Goal: Information Seeking & Learning: Learn about a topic

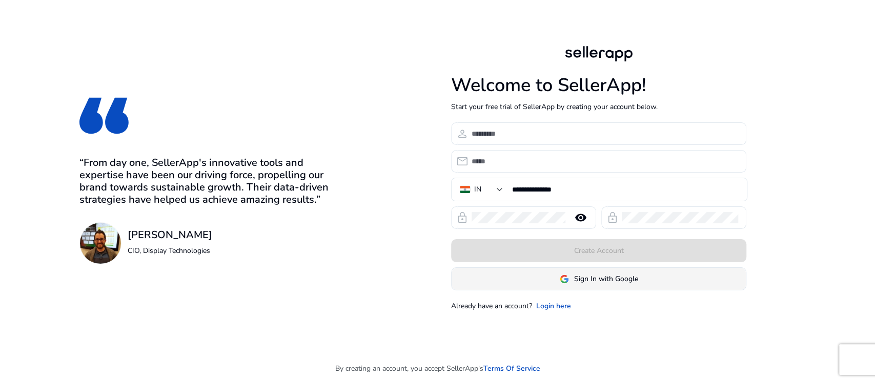
click at [596, 277] on span "Sign In with Google" at bounding box center [606, 279] width 64 height 11
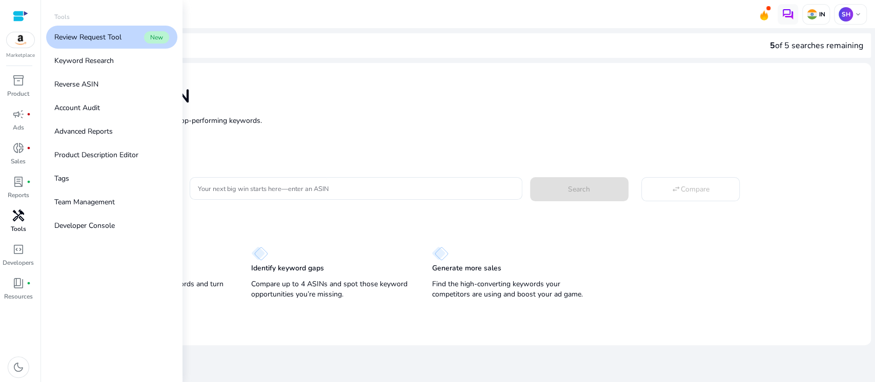
click at [22, 232] on p "Tools" at bounding box center [18, 228] width 15 height 9
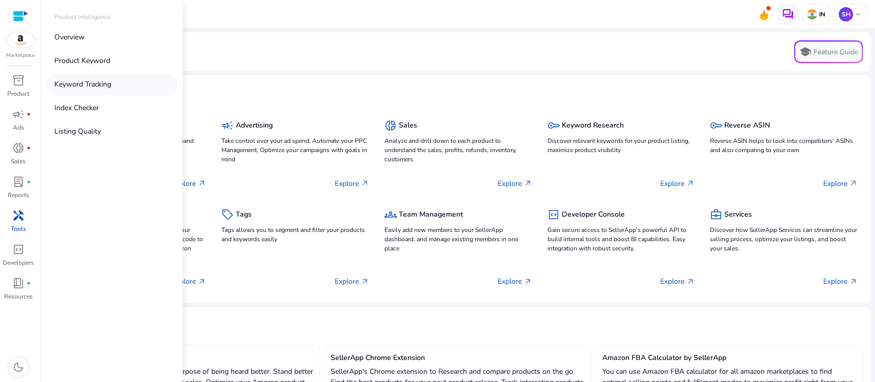
click at [80, 94] on link "Keyword Tracking" at bounding box center [111, 84] width 131 height 23
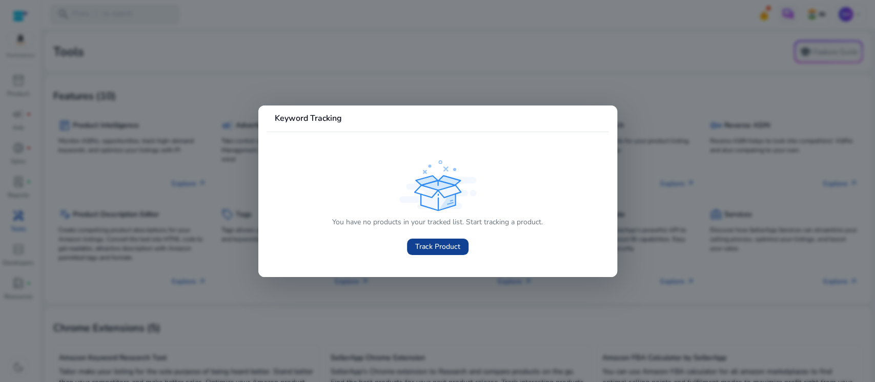
click at [425, 245] on span "Track Product" at bounding box center [437, 246] width 45 height 11
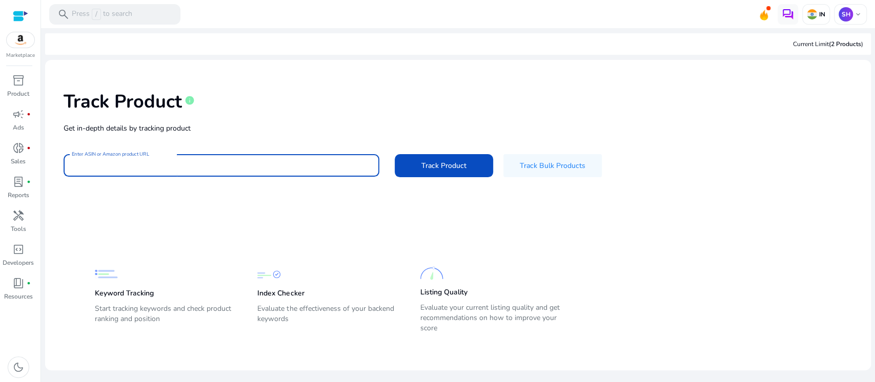
click at [214, 161] on input "Enter ASIN or Amazon product URL" at bounding box center [221, 165] width 299 height 11
click at [206, 170] on input "Enter ASIN or Amazon product URL" at bounding box center [221, 165] width 299 height 11
paste input "**********"
type input "**********"
click at [419, 168] on span at bounding box center [444, 165] width 98 height 25
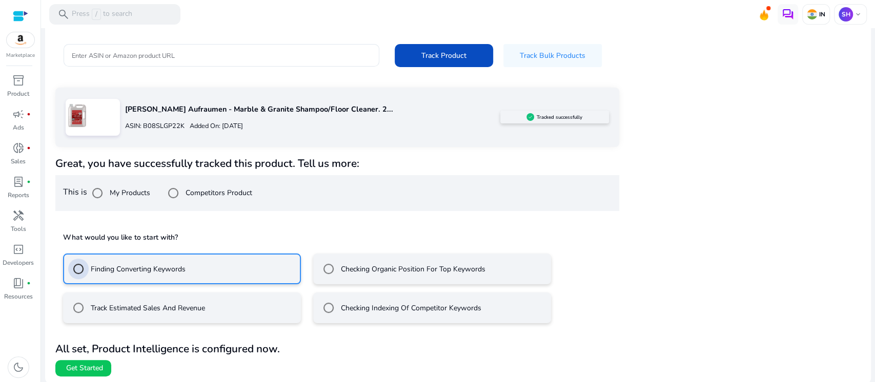
scroll to position [112, 0]
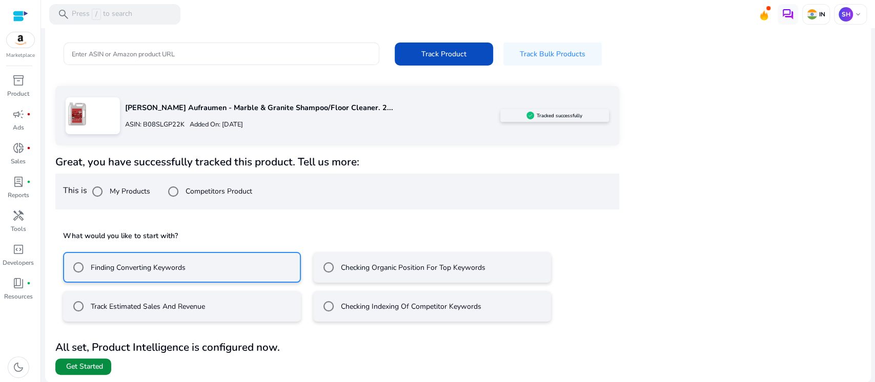
click at [97, 372] on span at bounding box center [83, 367] width 56 height 25
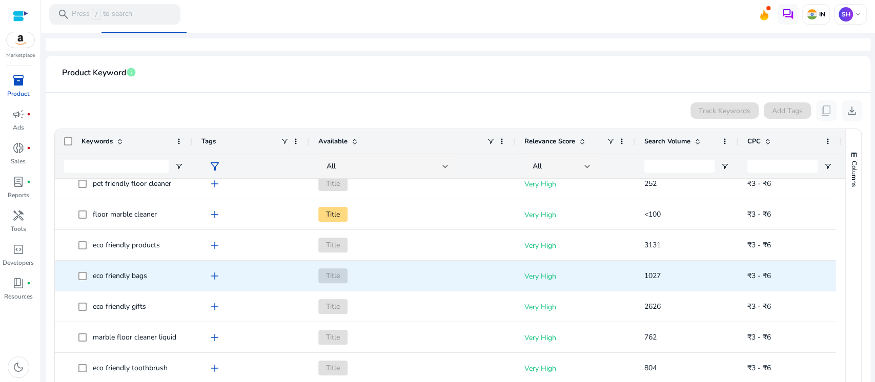
scroll to position [205, 0]
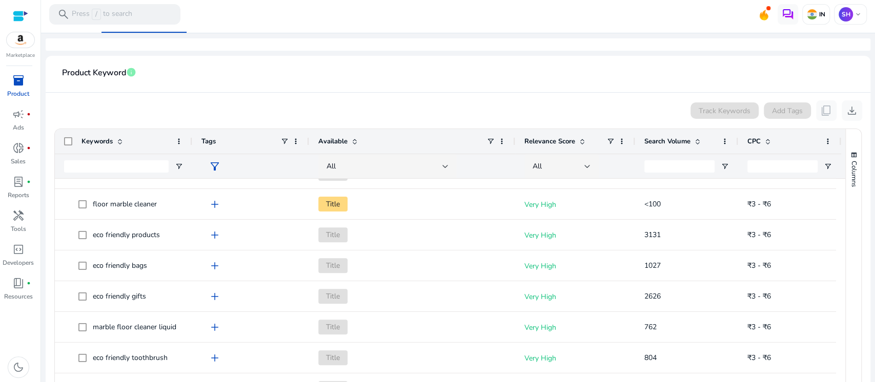
click at [687, 140] on span "Search Volume" at bounding box center [667, 141] width 46 height 9
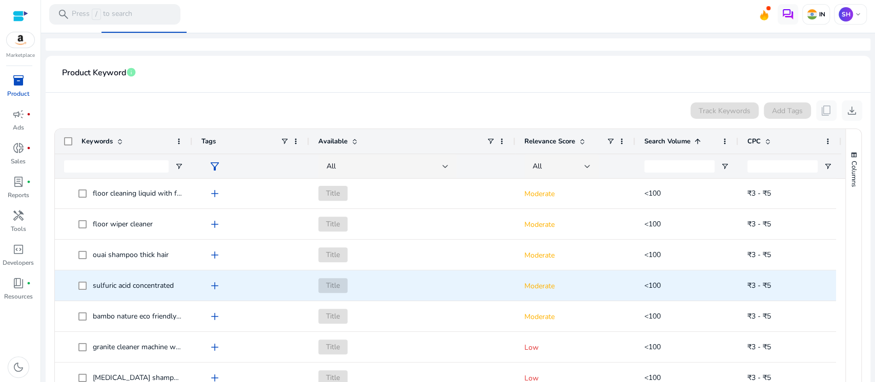
scroll to position [0, 0]
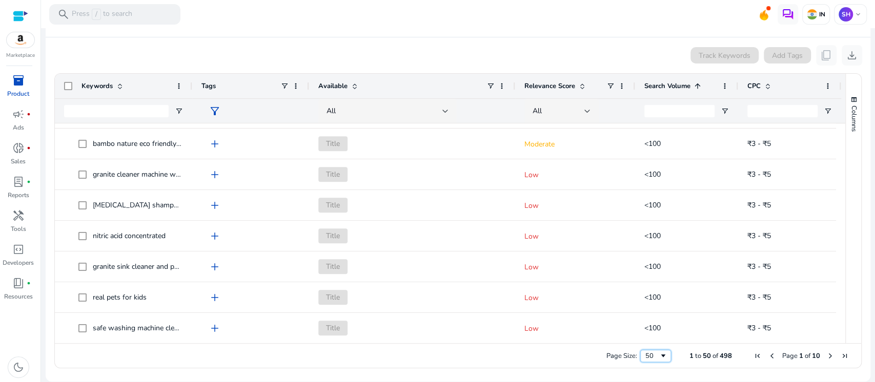
click at [656, 360] on div "50" at bounding box center [655, 356] width 31 height 12
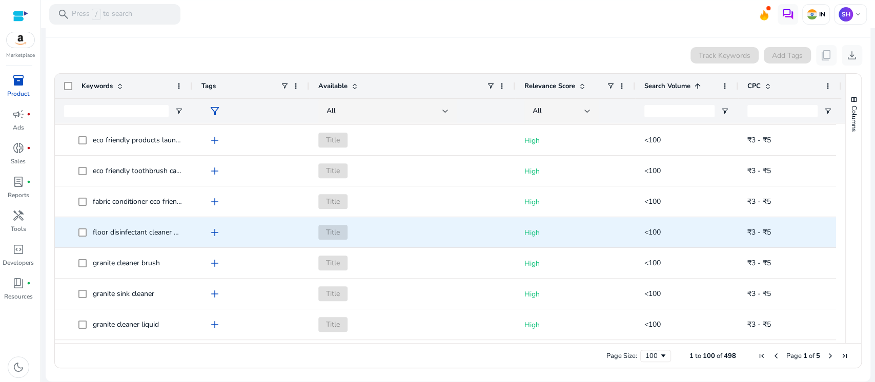
scroll to position [45, 0]
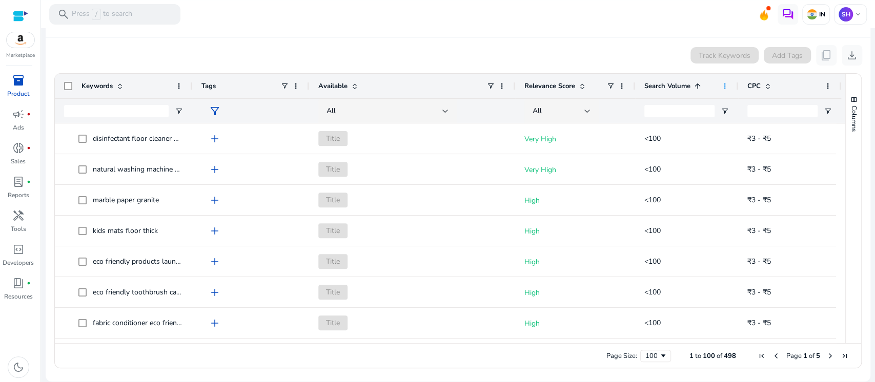
click at [723, 85] on span at bounding box center [724, 86] width 8 height 8
click at [620, 87] on span at bounding box center [621, 86] width 8 height 8
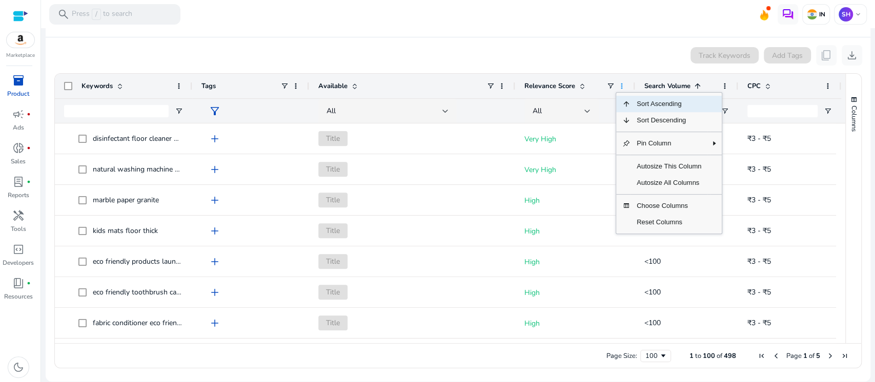
click at [620, 87] on span at bounding box center [621, 86] width 8 height 8
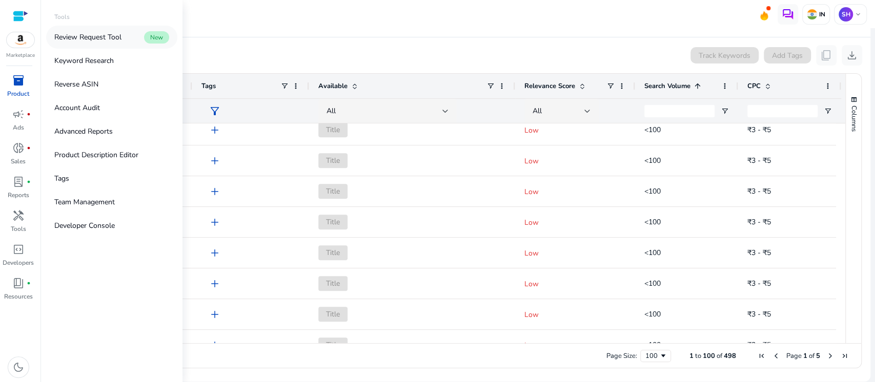
click at [116, 36] on p "Review Request Tool" at bounding box center [87, 37] width 67 height 11
click at [95, 82] on p "Reverse ASIN" at bounding box center [76, 84] width 44 height 11
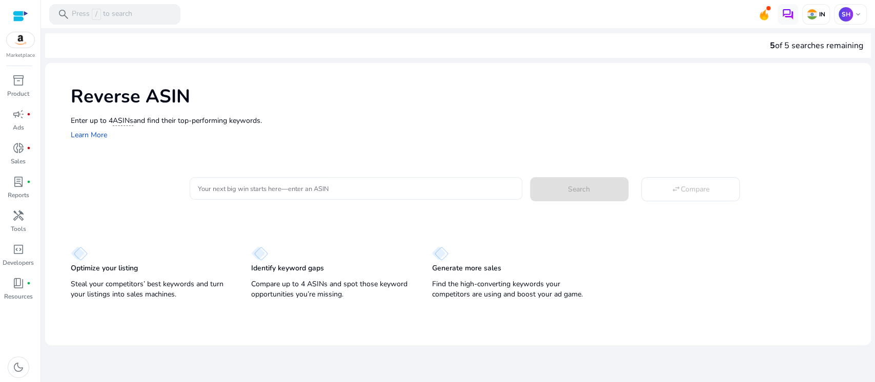
click at [261, 189] on input "Your next big win starts here—enter an ASIN" at bounding box center [356, 188] width 316 height 11
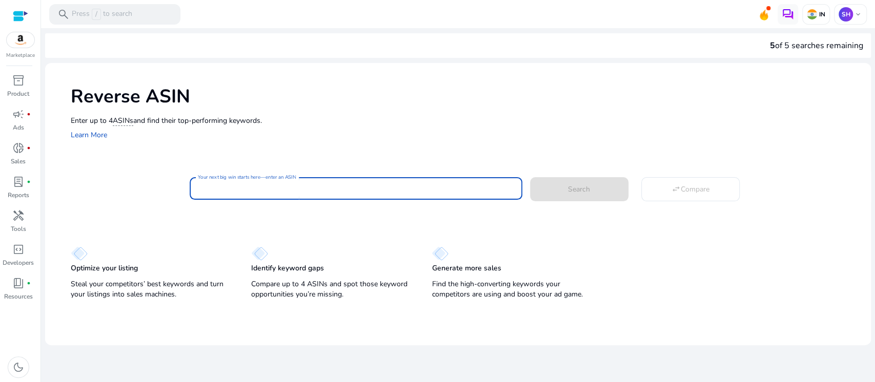
paste input "**********"
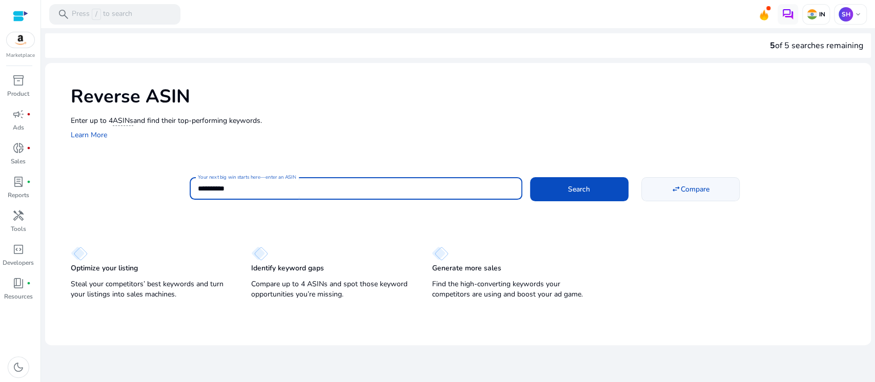
type input "**********"
click at [662, 195] on span at bounding box center [690, 189] width 97 height 25
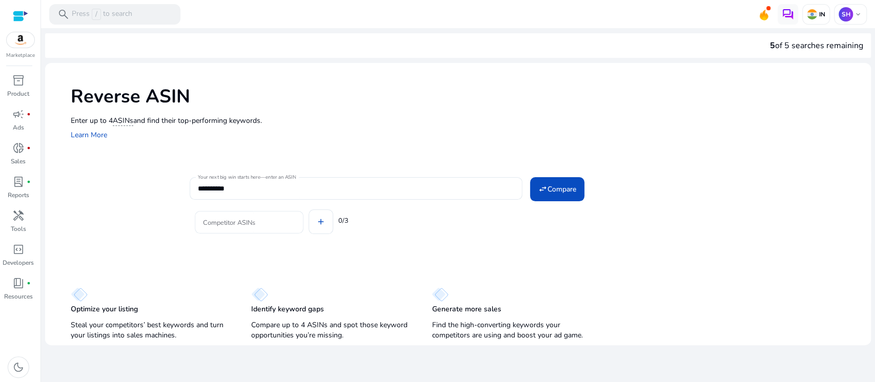
click at [260, 219] on input "Competitor ASINs" at bounding box center [249, 222] width 92 height 11
paste input "**********"
type input "**********"
click at [322, 231] on div "Competitor ASINs add 0/3" at bounding box center [467, 220] width 554 height 41
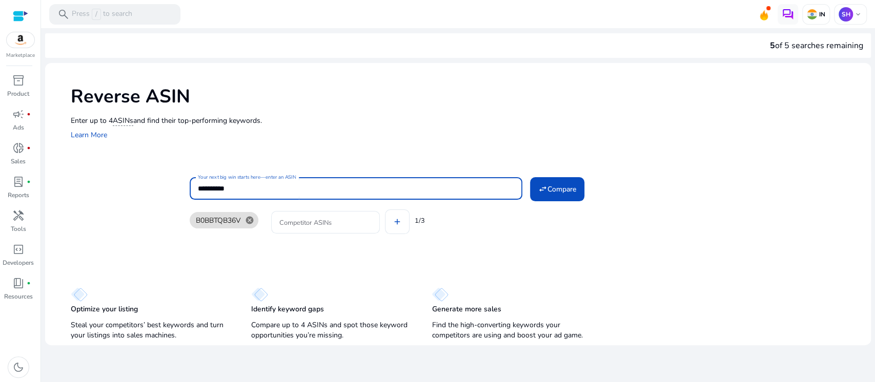
drag, startPoint x: 260, startPoint y: 187, endPoint x: 183, endPoint y: 191, distance: 76.9
click at [183, 191] on div "**********" at bounding box center [467, 208] width 792 height 66
paste input
type input "**********"
click at [294, 223] on input "Competitor ASINs" at bounding box center [325, 222] width 92 height 11
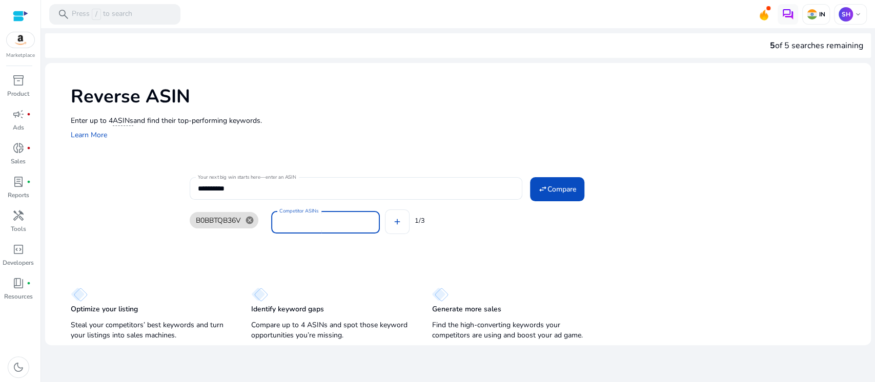
click at [318, 228] on input "Competitor ASINs" at bounding box center [325, 222] width 92 height 11
paste input "**********"
type input "**********"
click at [390, 222] on div "B0BBTQB36V cancel Competitor ASINs add 1/3" at bounding box center [467, 220] width 554 height 41
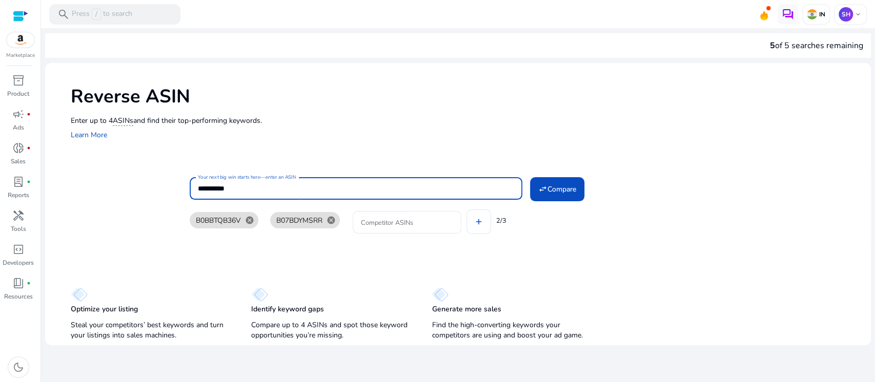
drag, startPoint x: 251, startPoint y: 189, endPoint x: 170, endPoint y: 201, distance: 81.9
click at [170, 201] on div "**********" at bounding box center [467, 208] width 792 height 66
click at [374, 222] on input "Competitor ASINs" at bounding box center [407, 222] width 92 height 11
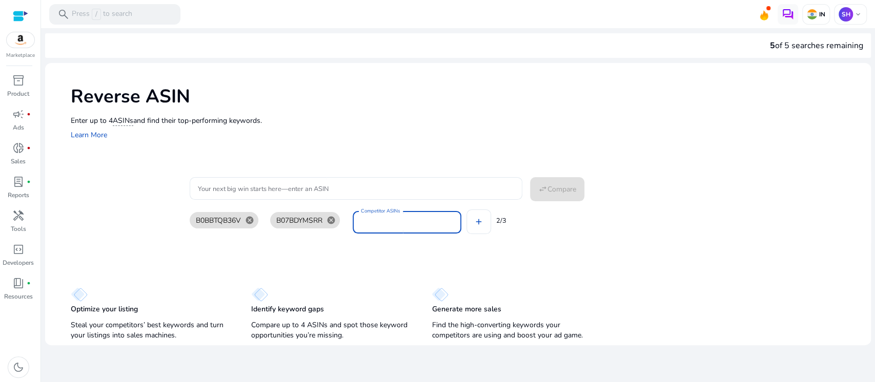
paste input "**********"
type input "**********"
click at [251, 191] on input "Your next big win starts here—enter an ASIN" at bounding box center [356, 188] width 316 height 11
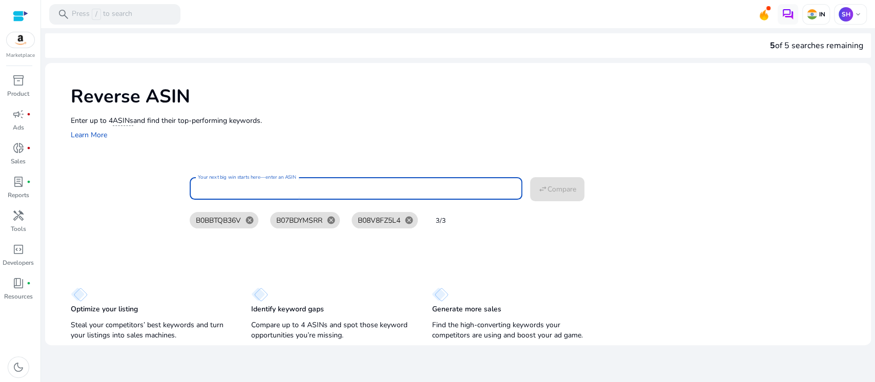
paste input "**********"
type input "**********"
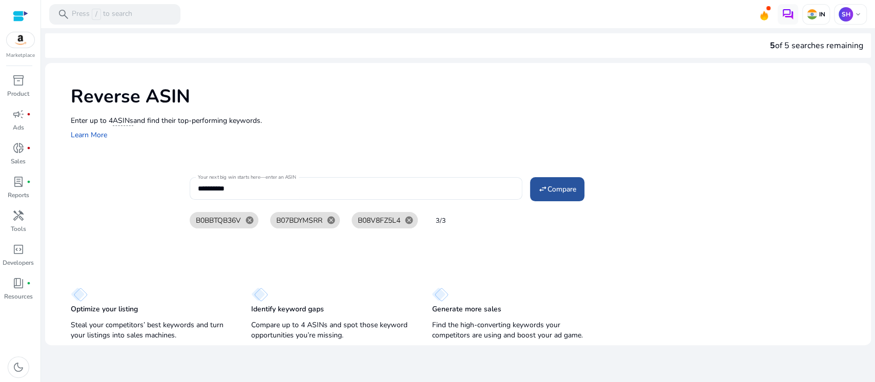
click at [546, 182] on span at bounding box center [557, 189] width 54 height 25
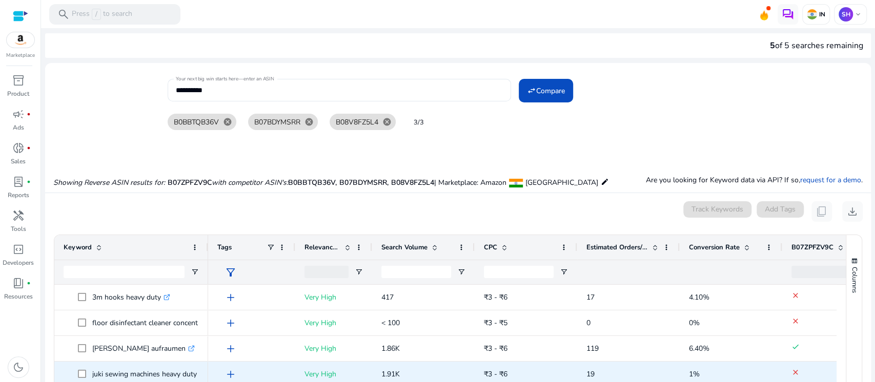
scroll to position [68, 0]
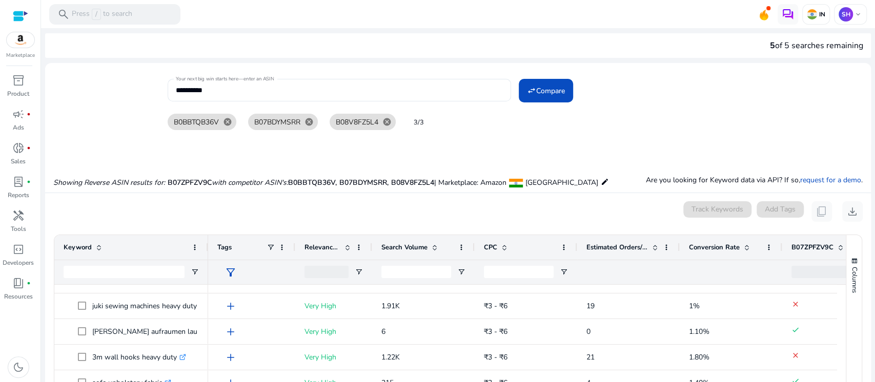
click at [635, 248] on span "Estimated Orders/Month" at bounding box center [616, 247] width 61 height 9
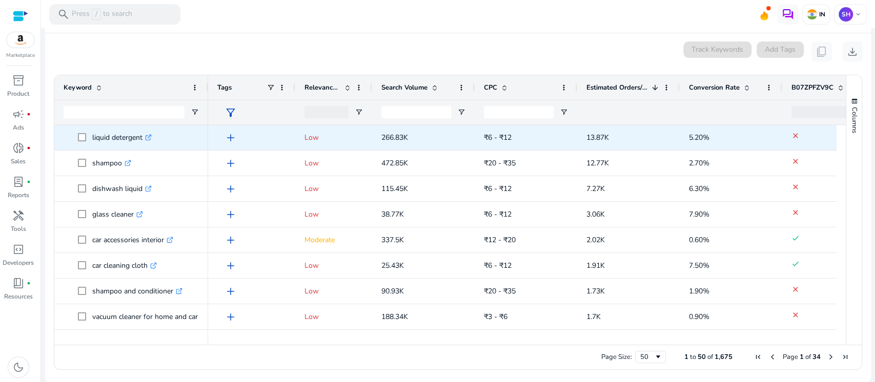
scroll to position [160, 0]
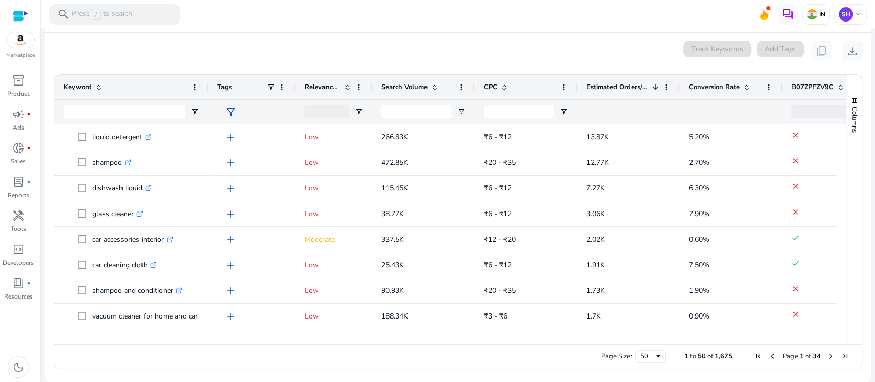
drag, startPoint x: 446, startPoint y: 343, endPoint x: 497, endPoint y: 342, distance: 50.7
click at [497, 342] on div "Drag here to set row groups Drag here to set column labels Keyword Tags 1" at bounding box center [458, 221] width 808 height 295
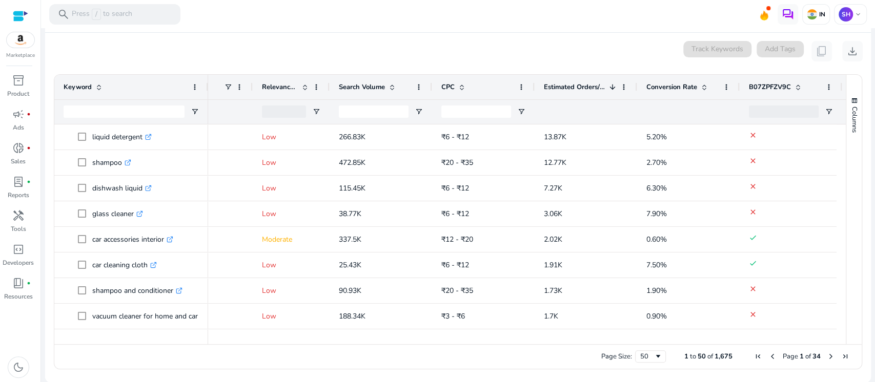
scroll to position [0, 55]
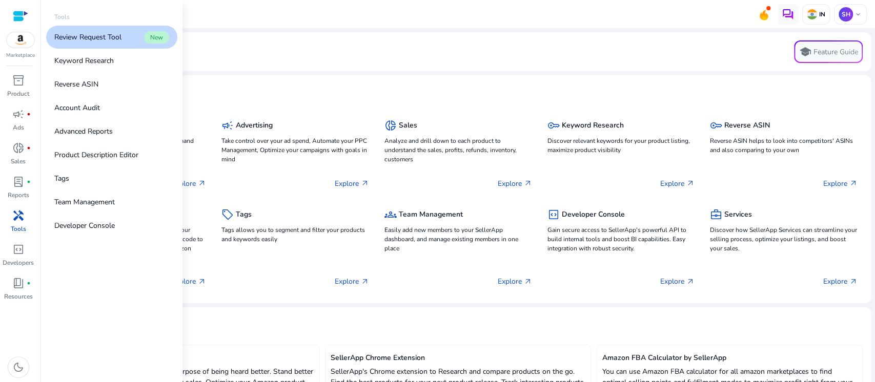
click at [12, 218] on span "handyman" at bounding box center [18, 216] width 12 height 12
click at [87, 67] on link "Keyword Research" at bounding box center [111, 60] width 131 height 23
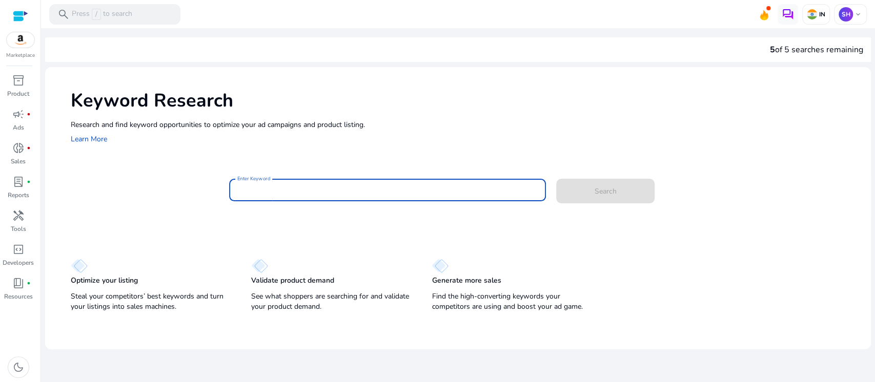
click at [267, 184] on input "Enter Keyword" at bounding box center [387, 189] width 300 height 11
click at [556, 179] on button "Search" at bounding box center [605, 191] width 98 height 25
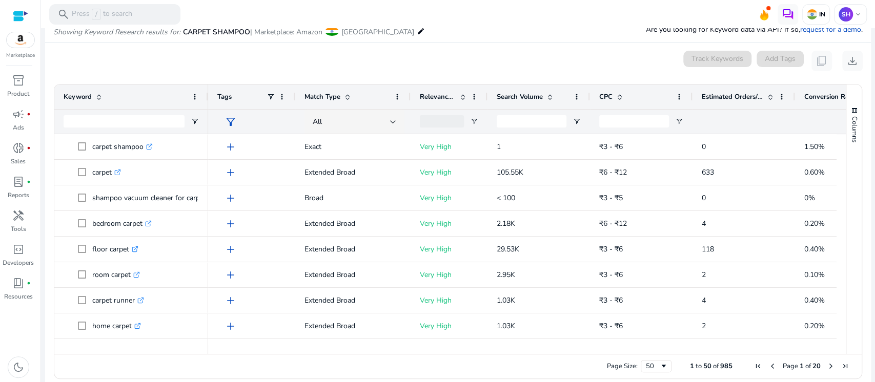
click at [734, 98] on span "Estimated Orders/Month" at bounding box center [731, 96] width 61 height 9
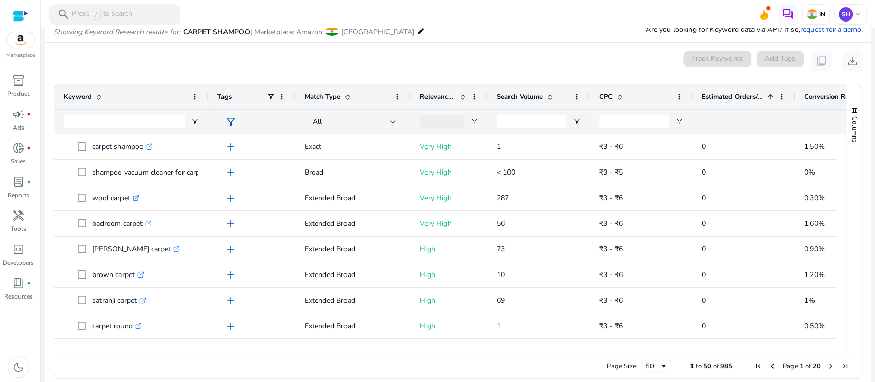
click at [734, 100] on span "Estimated Orders/Month" at bounding box center [731, 96] width 61 height 9
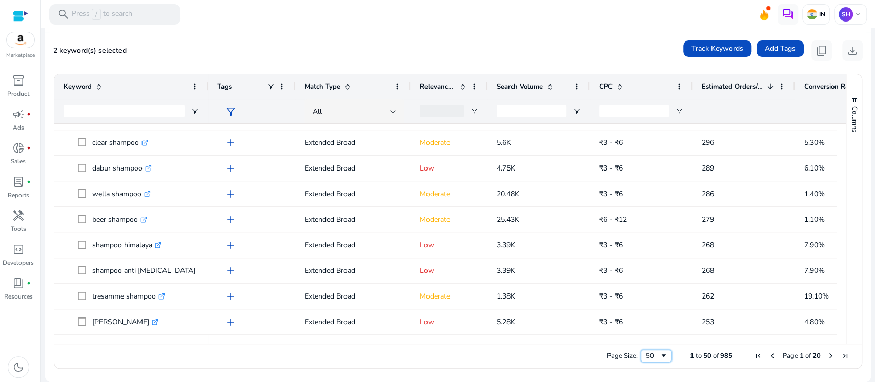
click at [647, 353] on div "50" at bounding box center [653, 356] width 14 height 9
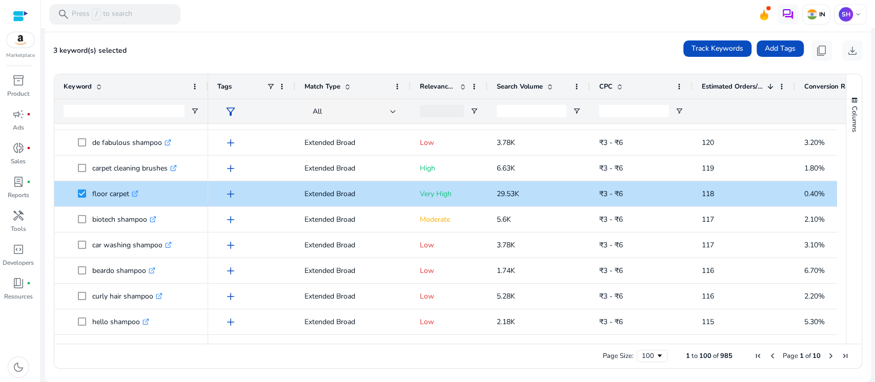
click at [827, 354] on span "Next Page" at bounding box center [831, 356] width 8 height 8
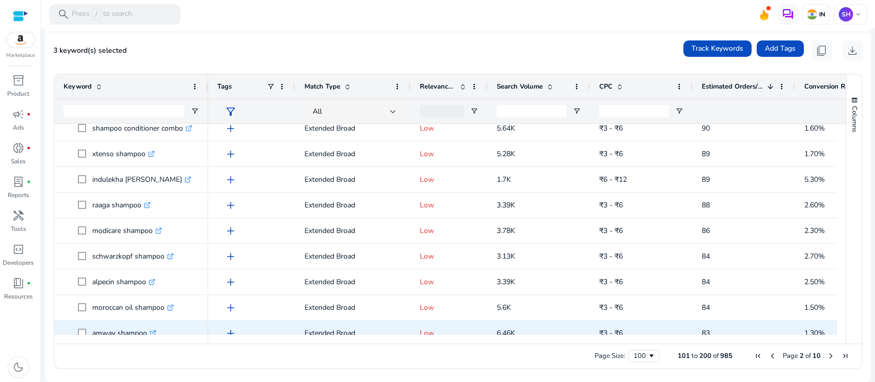
scroll to position [615, 0]
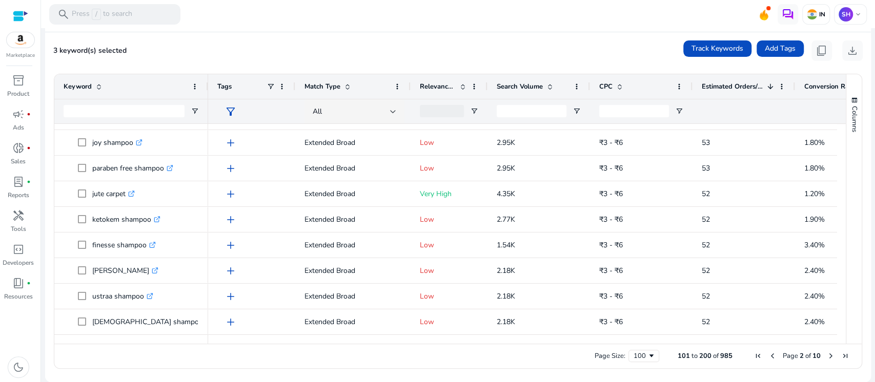
click at [827, 352] on span "Next Page" at bounding box center [831, 356] width 8 height 8
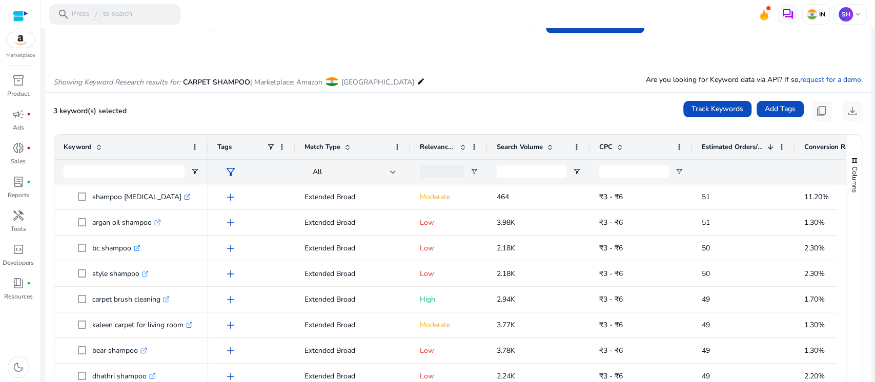
scroll to position [0, 0]
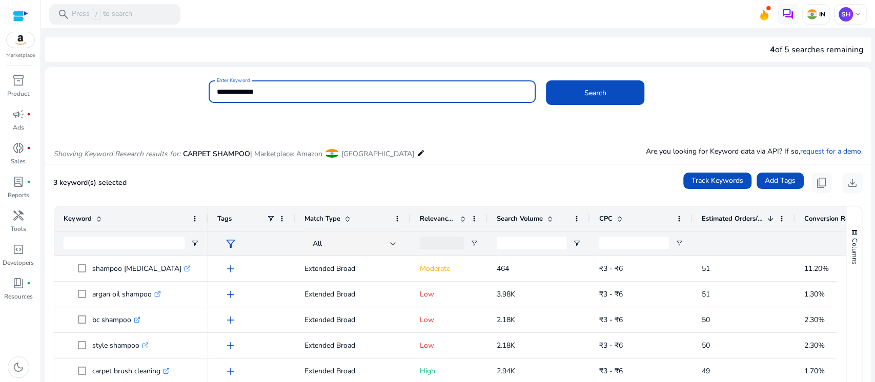
drag, startPoint x: 302, startPoint y: 92, endPoint x: 201, endPoint y: 101, distance: 101.3
click at [201, 101] on div "**********" at bounding box center [453, 96] width 817 height 33
paste input "*******"
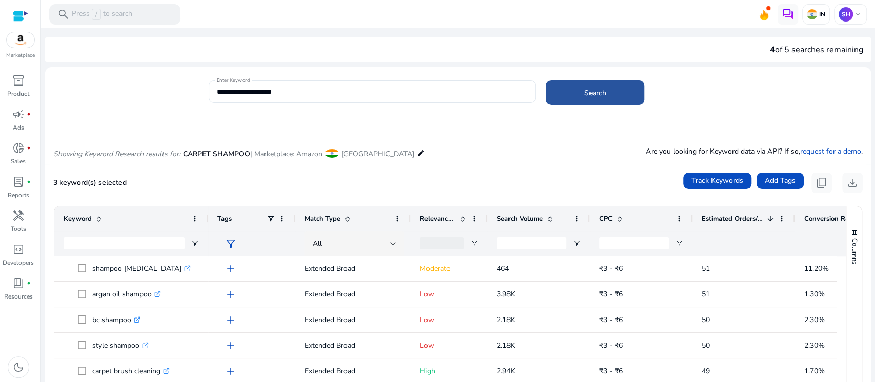
click at [563, 92] on span at bounding box center [595, 92] width 98 height 25
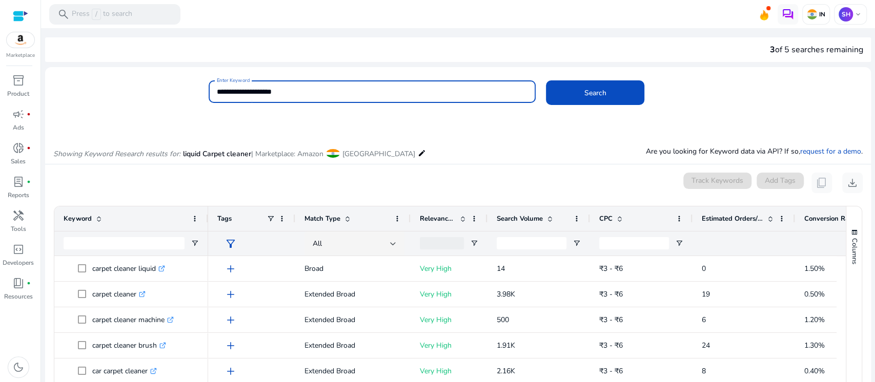
drag, startPoint x: 303, startPoint y: 92, endPoint x: 208, endPoint y: 93, distance: 94.8
click at [209, 93] on div "**********" at bounding box center [372, 91] width 327 height 23
click at [238, 94] on input "**********" at bounding box center [372, 91] width 311 height 11
type input "**********"
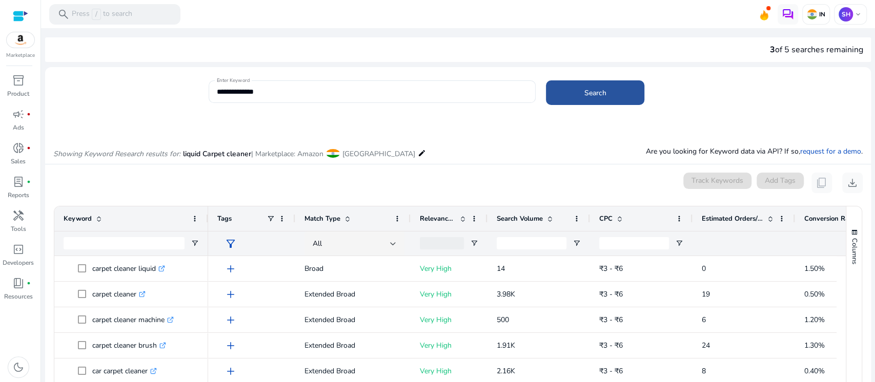
click at [608, 96] on span at bounding box center [595, 92] width 98 height 25
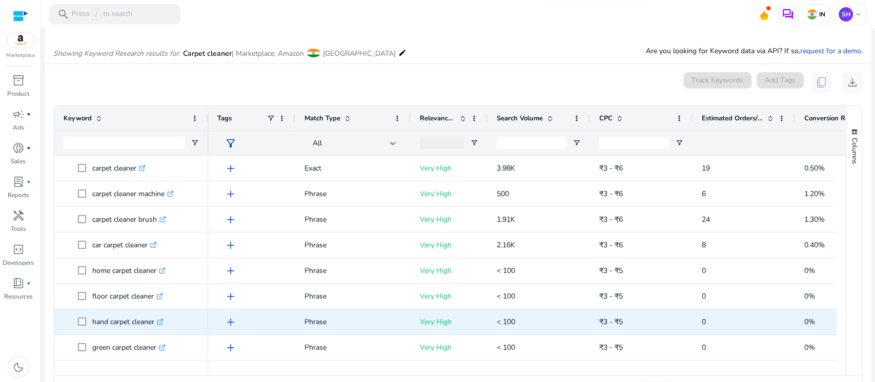
scroll to position [122, 0]
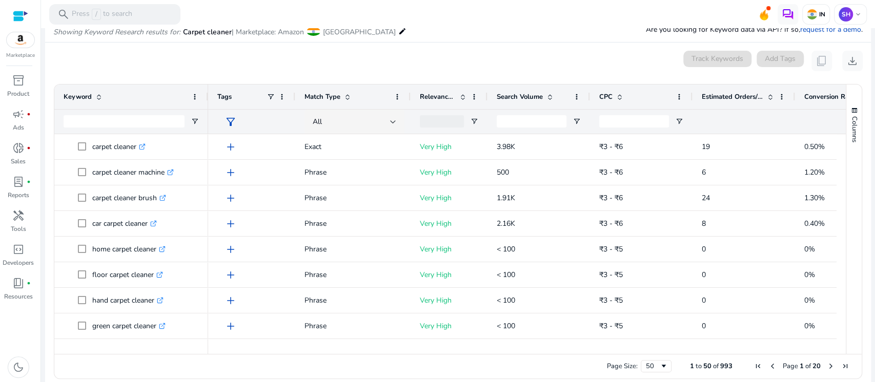
click at [716, 92] on span "Estimated Orders/Month" at bounding box center [731, 96] width 61 height 9
click at [720, 92] on span "Estimated Orders/Month" at bounding box center [731, 96] width 61 height 9
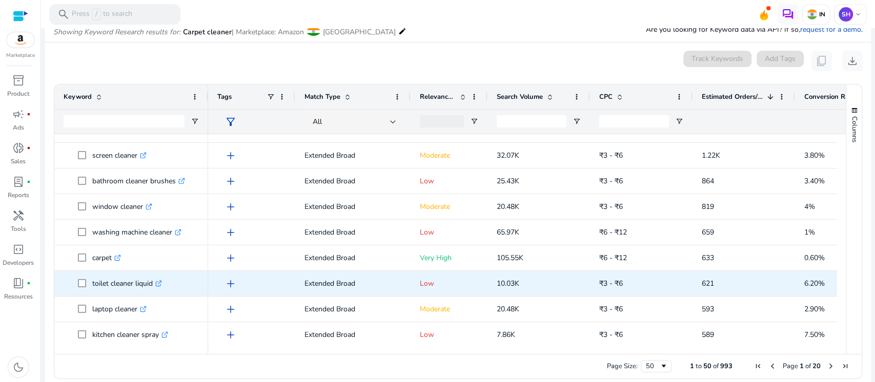
scroll to position [341, 0]
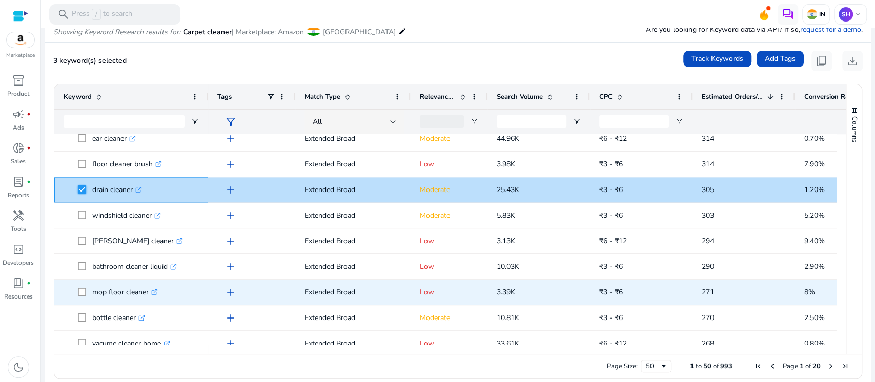
scroll to position [1025, 0]
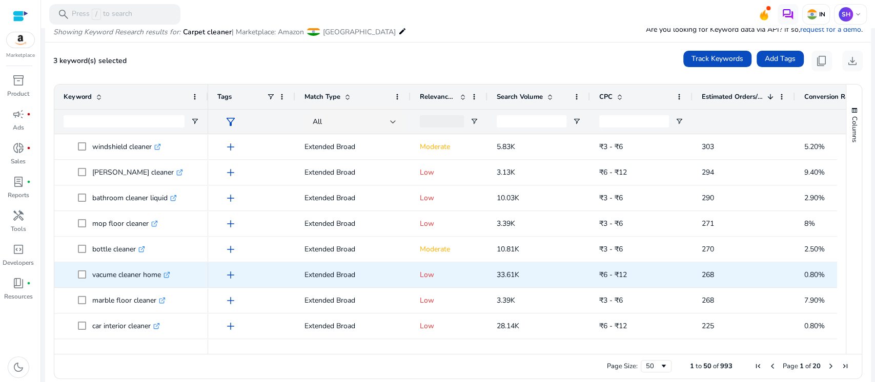
click at [840, 72] on mat-card "3 keyword(s) selected Track Keywords Add Tags content_copy download Press SPACE…" at bounding box center [458, 218] width 826 height 350
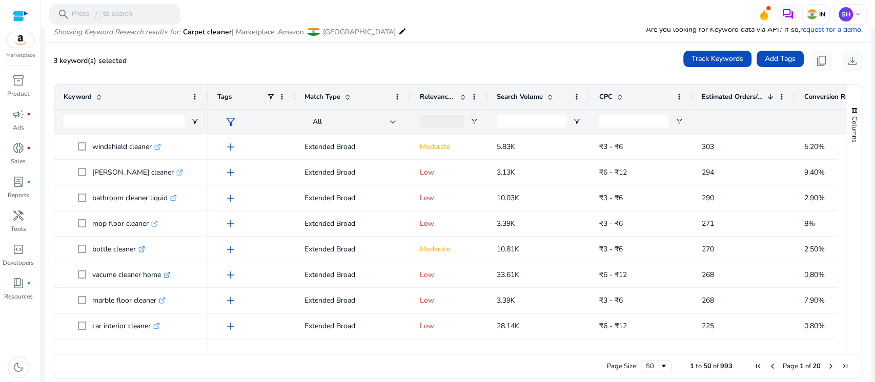
click at [49, 269] on ag-grid-angular "Press SPACE to select this row. Drag here to set row groups Drag here to set co…" at bounding box center [458, 231] width 824 height 305
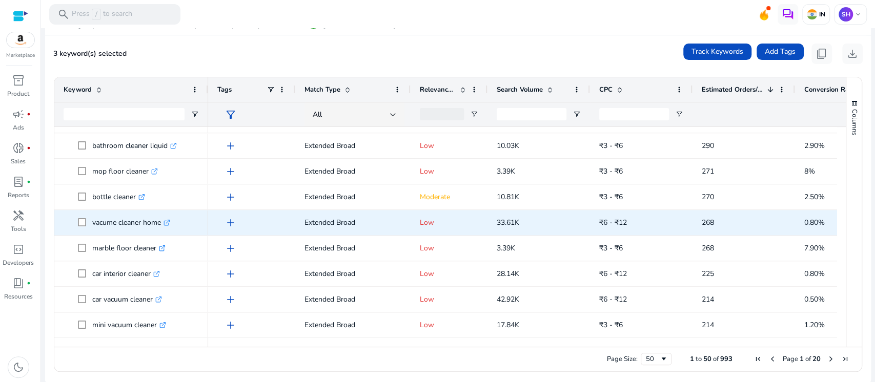
scroll to position [132, 0]
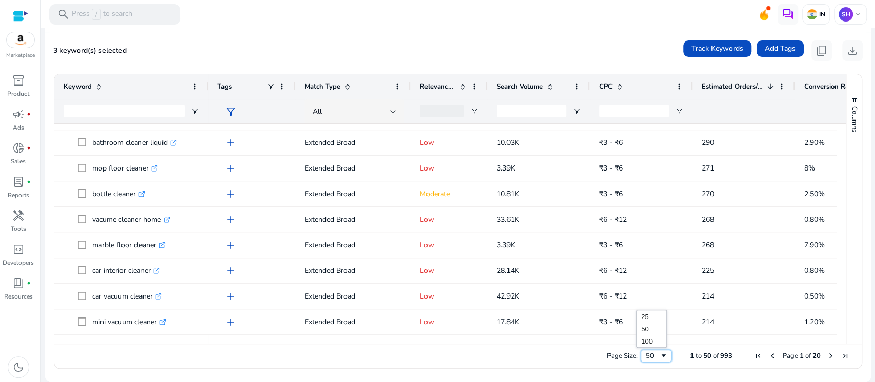
click at [652, 357] on div "50" at bounding box center [653, 356] width 14 height 9
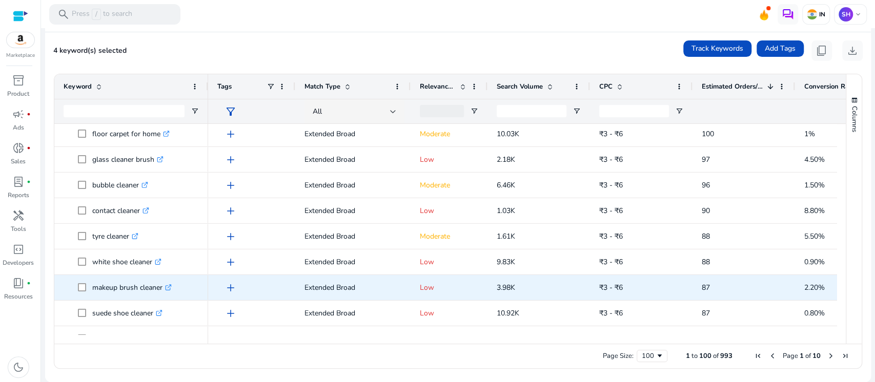
scroll to position [0, 0]
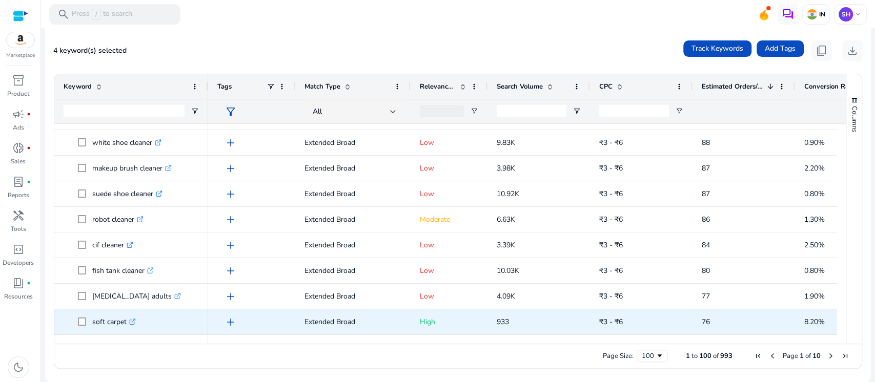
click at [136, 320] on icon ".st0{fill:#2c8af8}" at bounding box center [132, 322] width 7 height 7
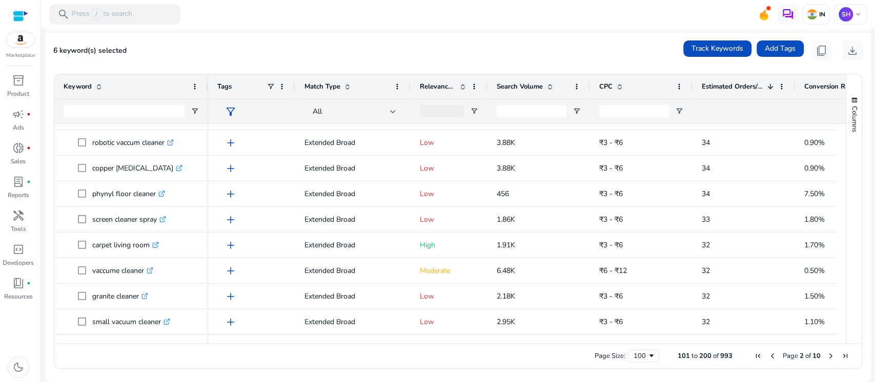
click at [827, 356] on span "Next Page" at bounding box center [831, 356] width 8 height 8
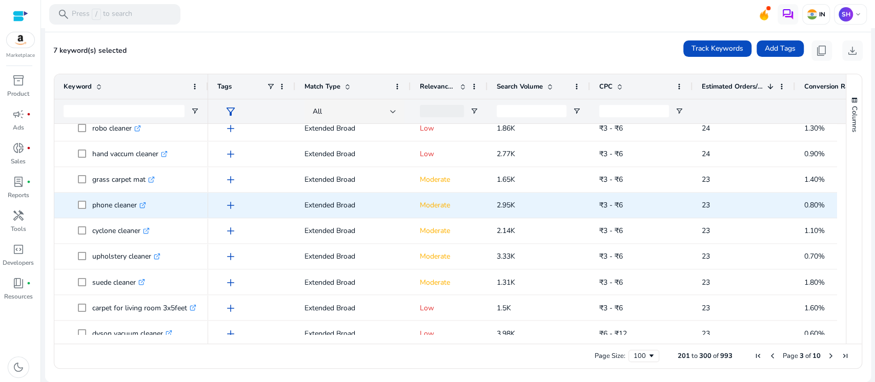
scroll to position [1230, 0]
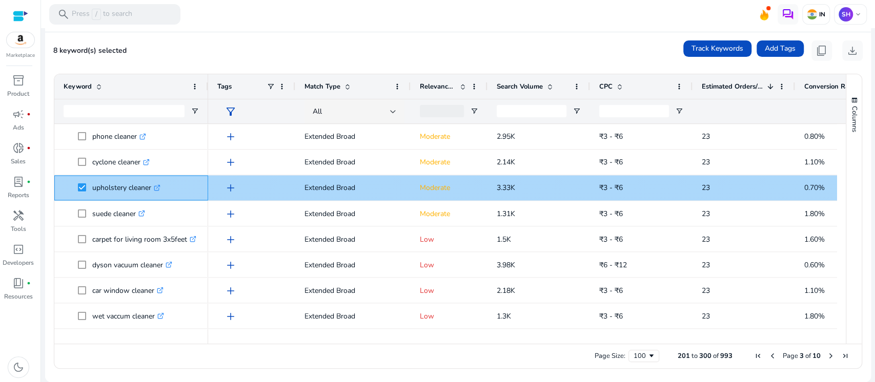
click at [160, 184] on icon ".st0{fill:#2c8af8}" at bounding box center [157, 187] width 7 height 7
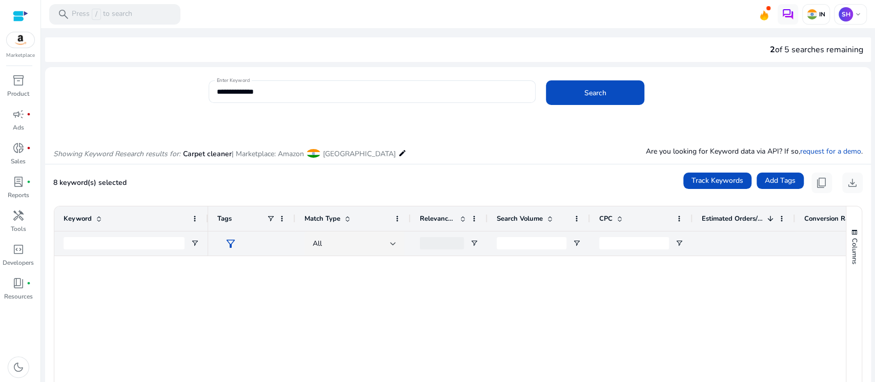
scroll to position [1230, 0]
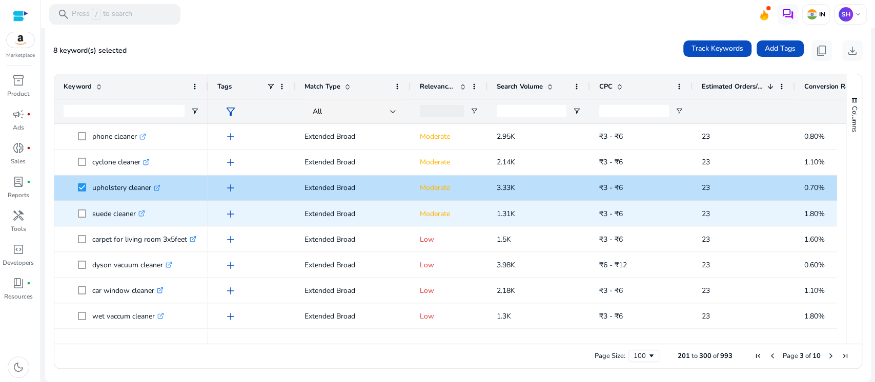
click at [143, 212] on icon ".st0{fill:#2c8af8}" at bounding box center [141, 213] width 7 height 7
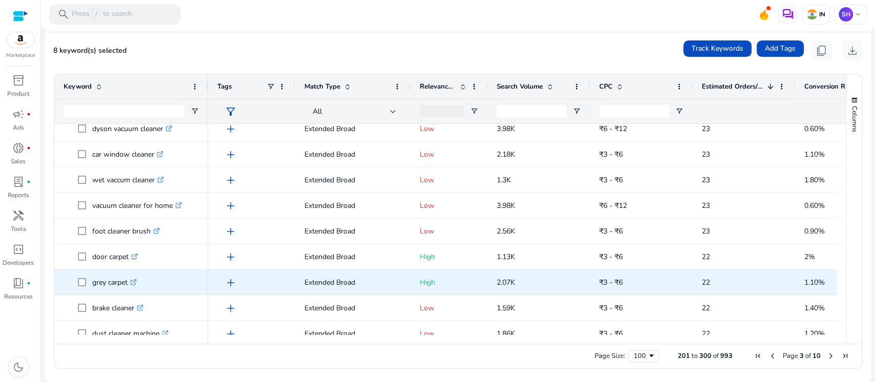
scroll to position [1435, 0]
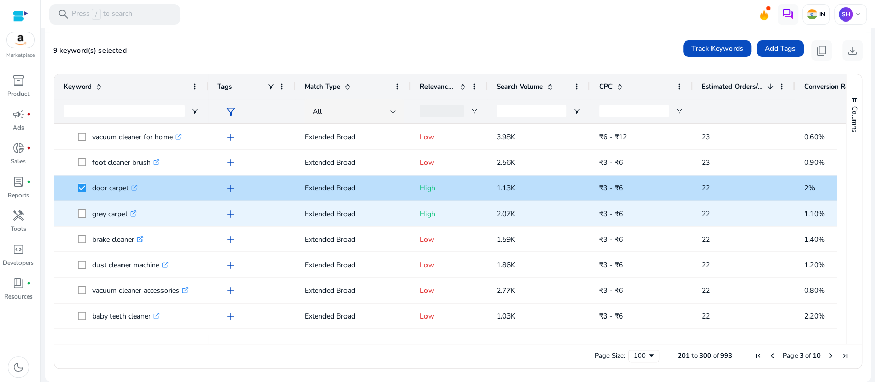
click at [82, 208] on span at bounding box center [85, 213] width 14 height 21
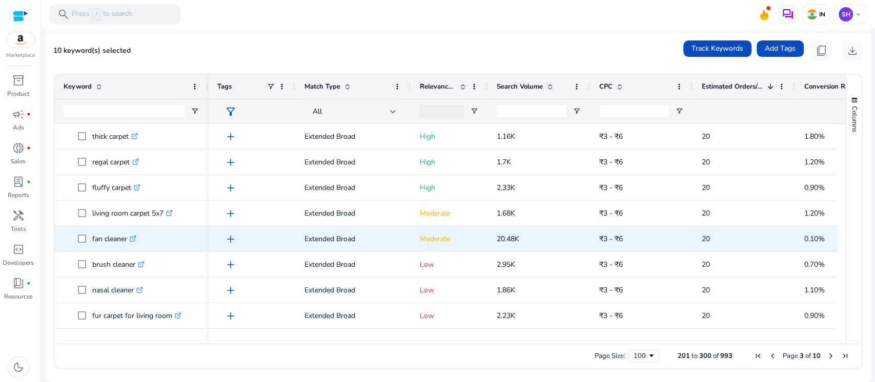
scroll to position [1913, 0]
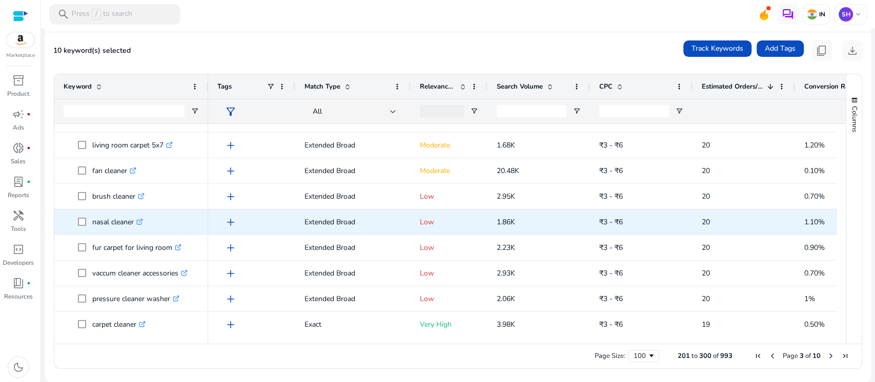
click at [143, 221] on icon ".st0{fill:#2c8af8}" at bounding box center [139, 222] width 7 height 7
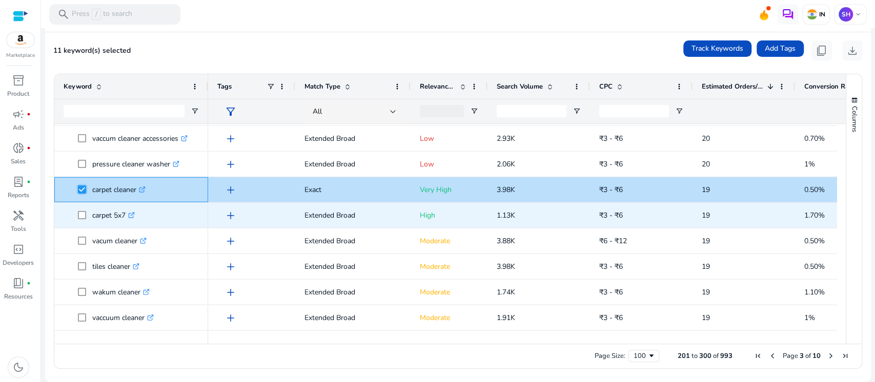
scroll to position [0, 0]
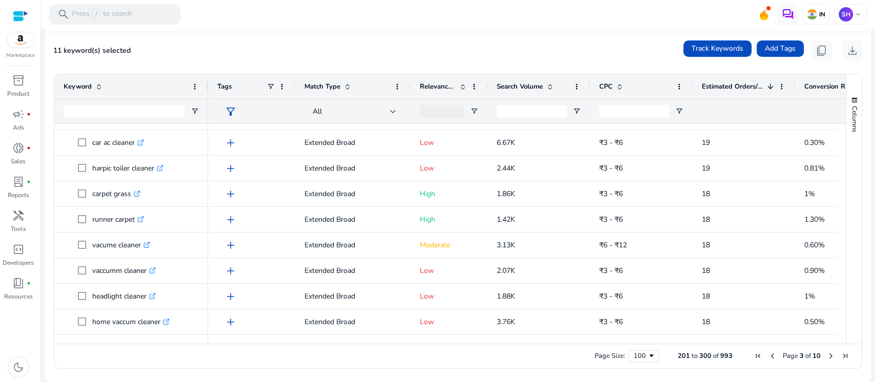
click at [828, 358] on span "Next Page" at bounding box center [831, 356] width 8 height 8
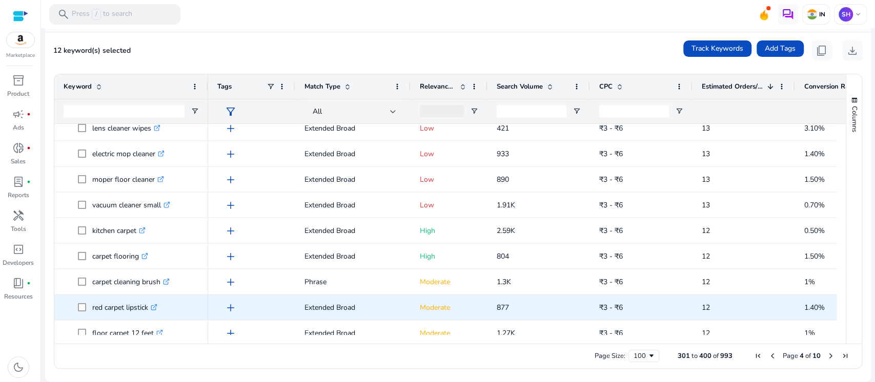
scroll to position [1640, 0]
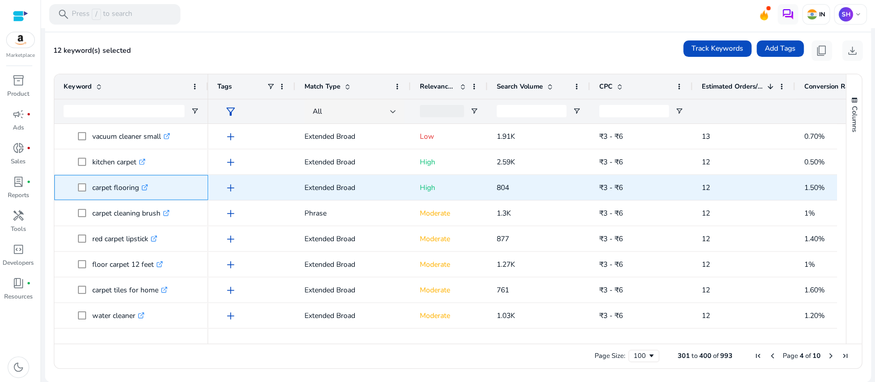
click at [148, 184] on icon at bounding box center [147, 185] width 3 height 3
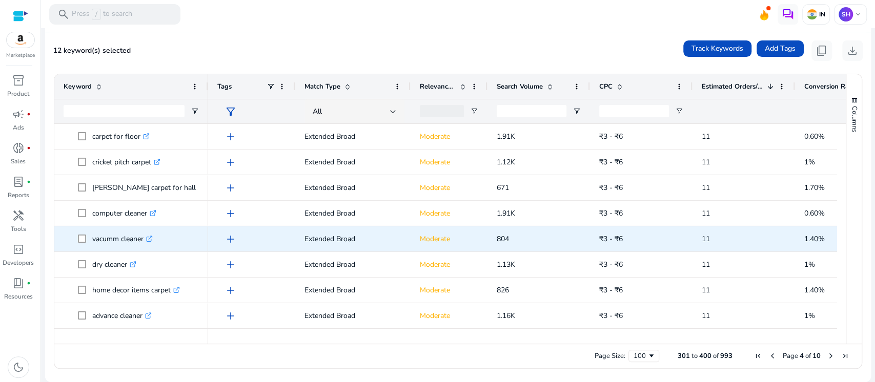
scroll to position [0, 0]
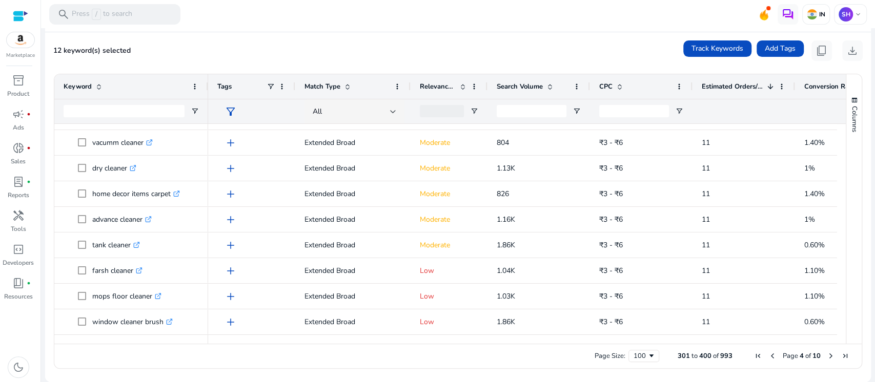
click at [827, 355] on span "Next Page" at bounding box center [831, 356] width 8 height 8
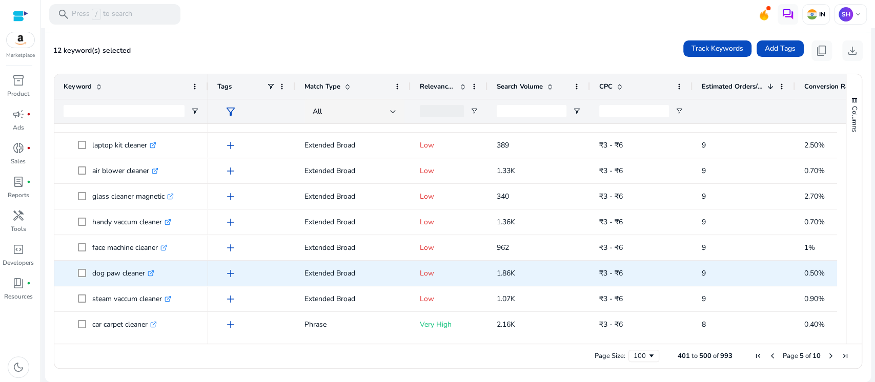
scroll to position [751, 0]
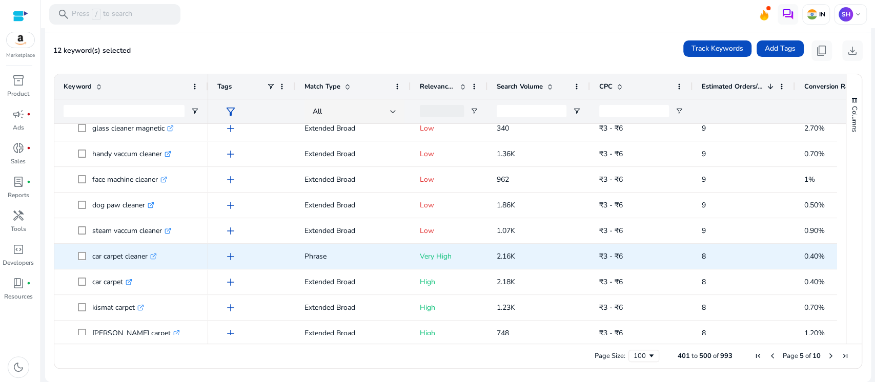
click at [86, 259] on span at bounding box center [85, 256] width 14 height 21
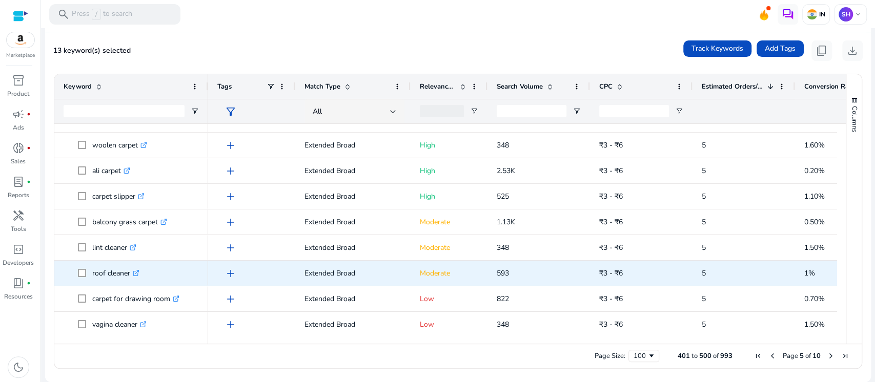
scroll to position [2351, 0]
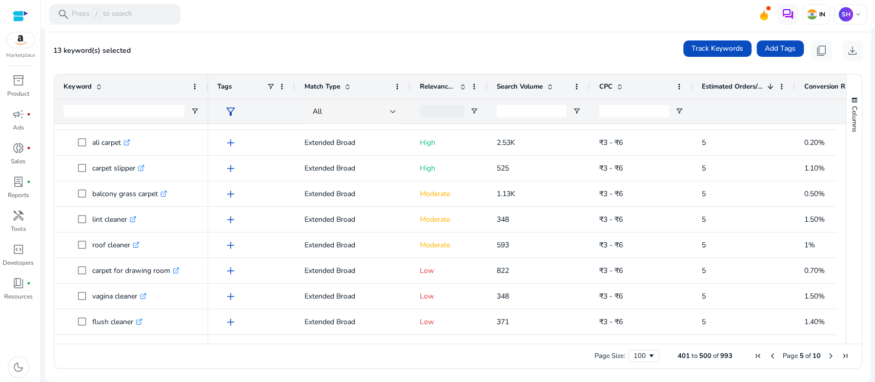
click at [827, 357] on span "Next Page" at bounding box center [831, 356] width 8 height 8
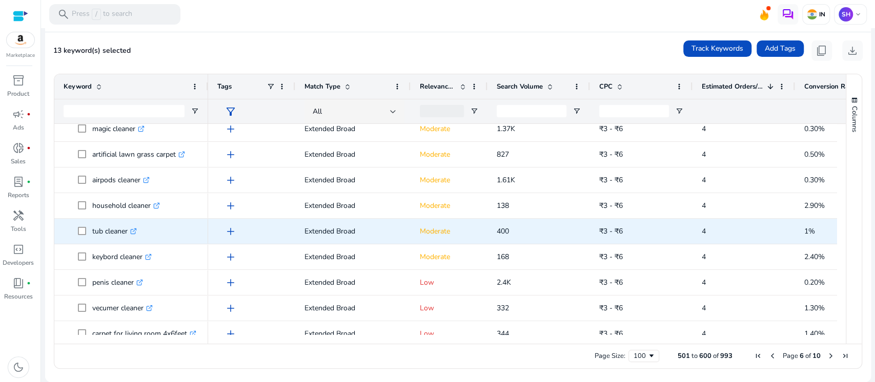
scroll to position [546, 0]
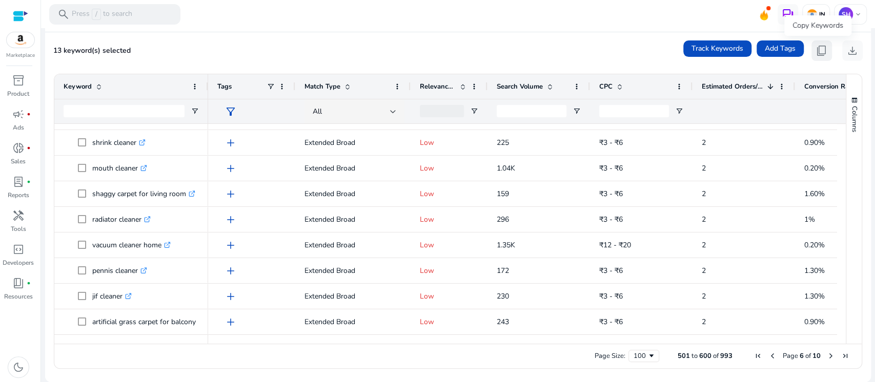
click at [815, 49] on span "content_copy" at bounding box center [821, 51] width 12 height 12
click at [133, 109] on input "Keyword Filter Input" at bounding box center [124, 111] width 121 height 12
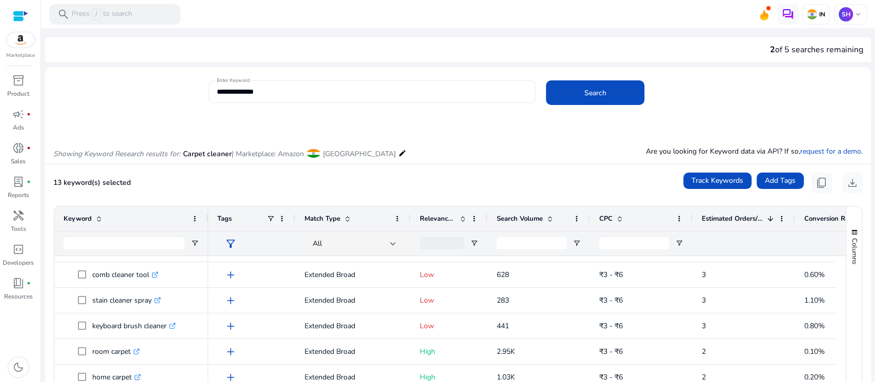
click at [281, 84] on div "**********" at bounding box center [372, 91] width 311 height 23
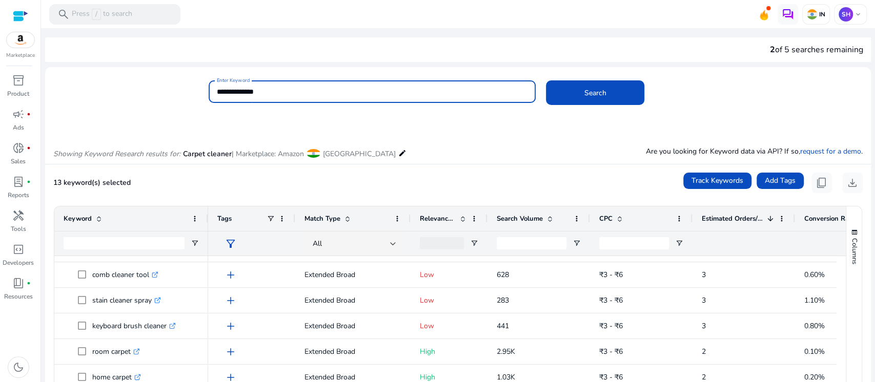
click at [279, 89] on input "**********" at bounding box center [372, 91] width 311 height 11
type input "**********"
click at [546, 80] on button "Search" at bounding box center [595, 92] width 98 height 25
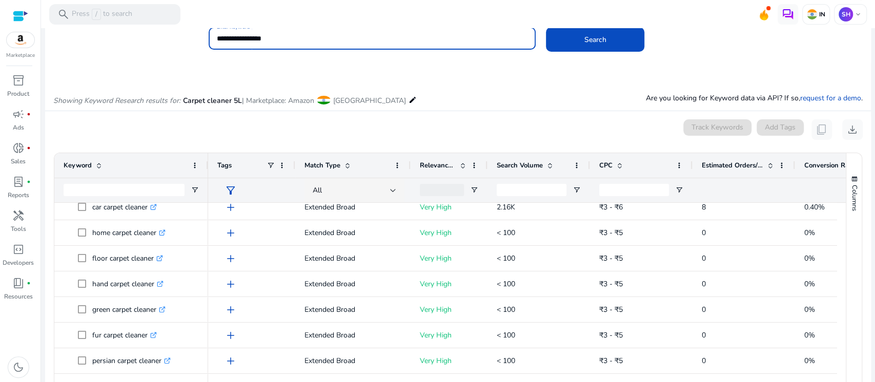
scroll to position [205, 0]
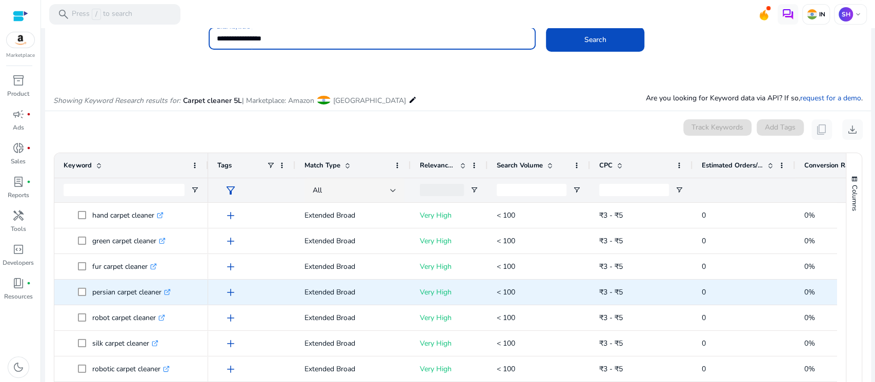
click at [171, 289] on icon ".st0{fill:#2c8af8}" at bounding box center [167, 292] width 7 height 7
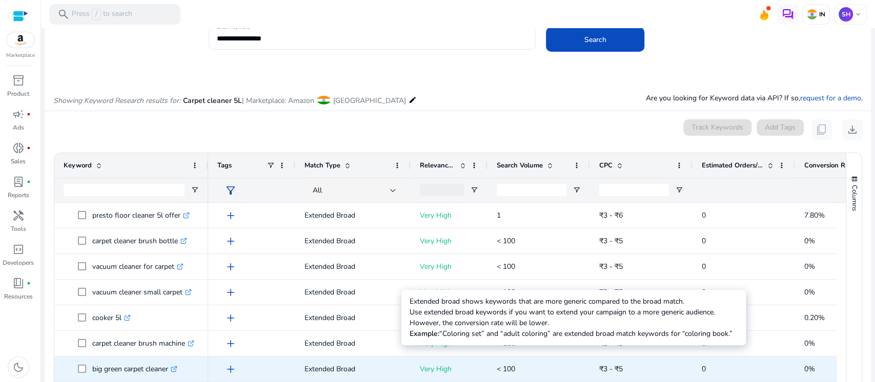
scroll to position [683, 0]
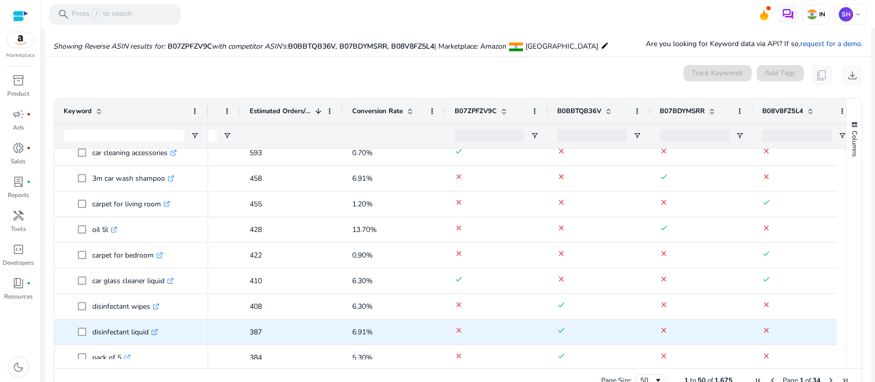
scroll to position [478, 0]
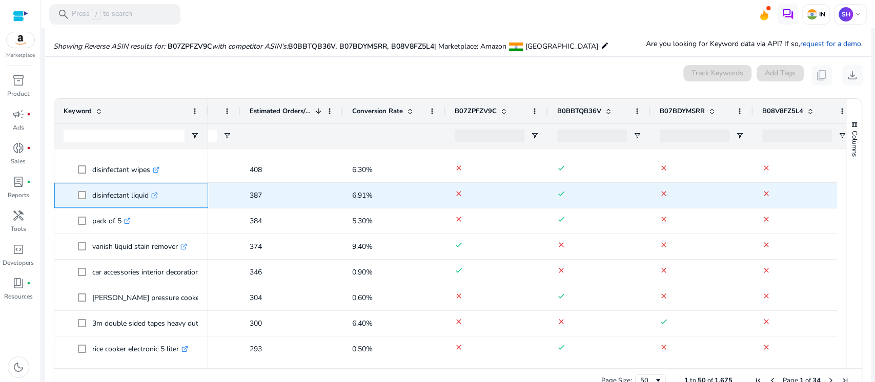
drag, startPoint x: 93, startPoint y: 194, endPoint x: 153, endPoint y: 192, distance: 59.5
click at [153, 192] on p "disinfectant liquid .st0{fill:#2c8af8}" at bounding box center [125, 195] width 66 height 21
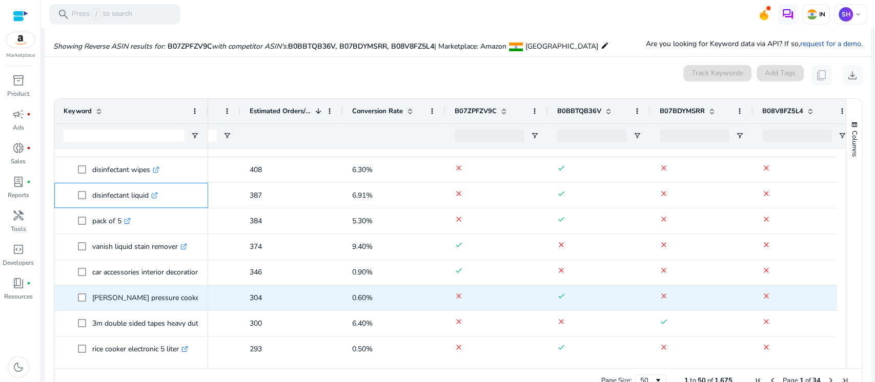
copy p "disinfectant liquid"
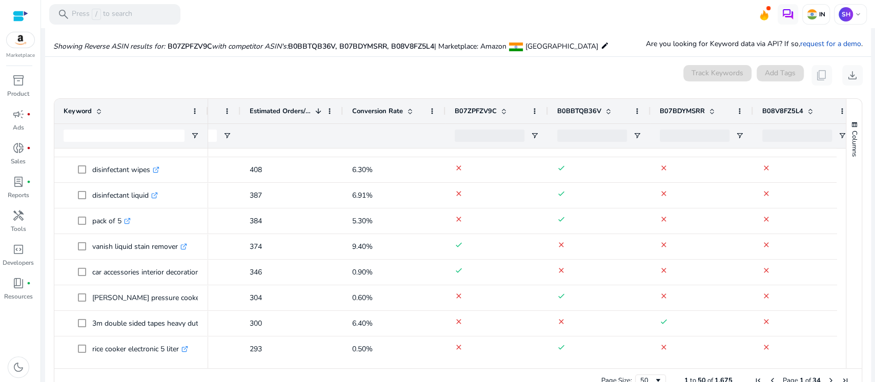
click at [51, 256] on ag-grid-angular "Press SPACE to select this row. Drag here to set row groups Drag here to set co…" at bounding box center [458, 245] width 824 height 305
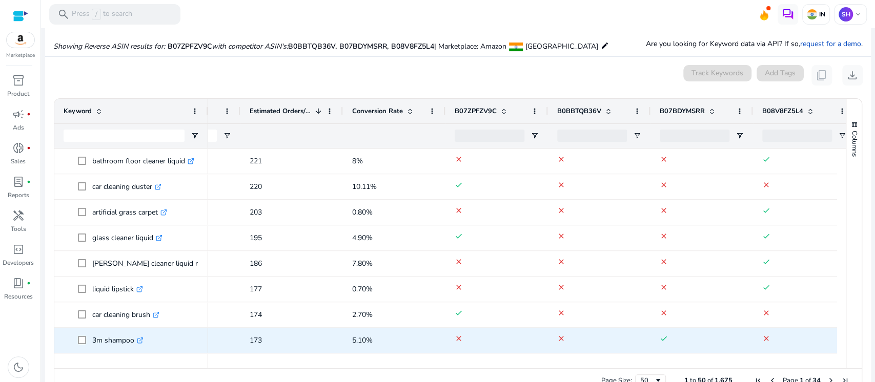
scroll to position [1070, 0]
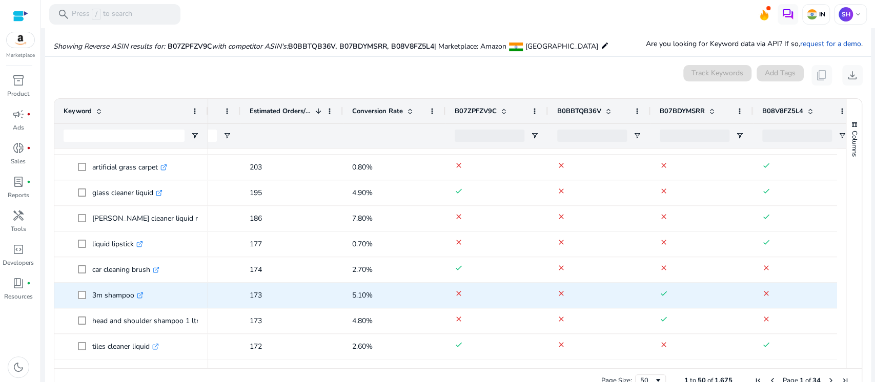
click at [140, 296] on icon ".st0{fill:#2c8af8}" at bounding box center [140, 295] width 7 height 7
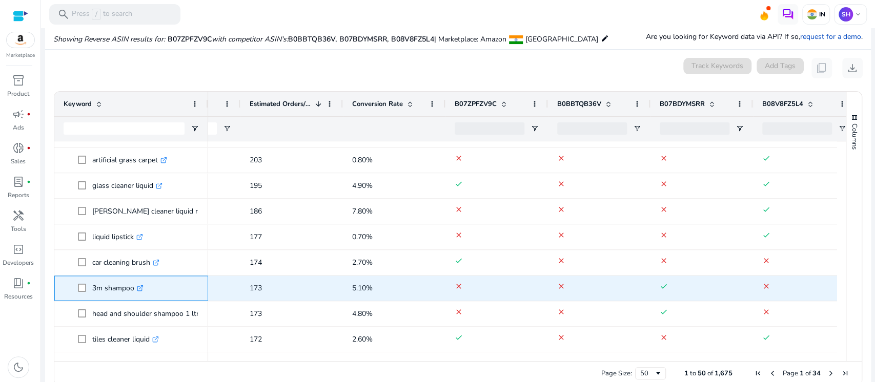
scroll to position [160, 0]
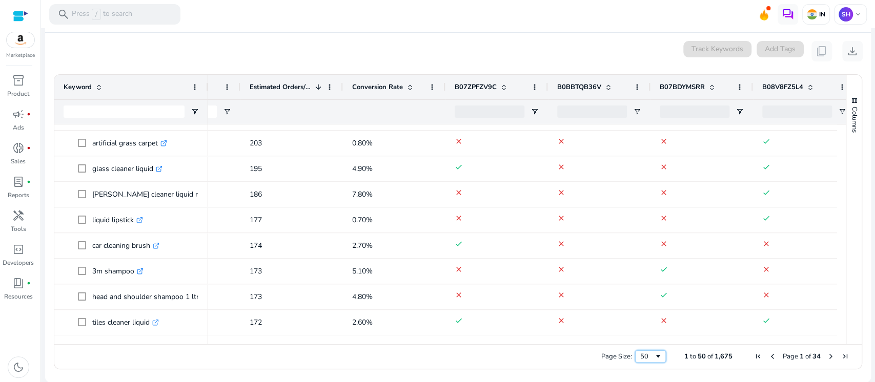
click at [655, 358] on span "Page Size" at bounding box center [658, 357] width 8 height 8
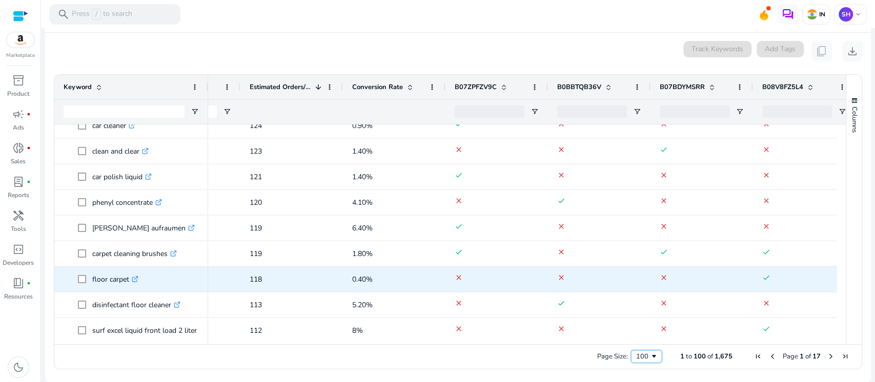
scroll to position [1822, 0]
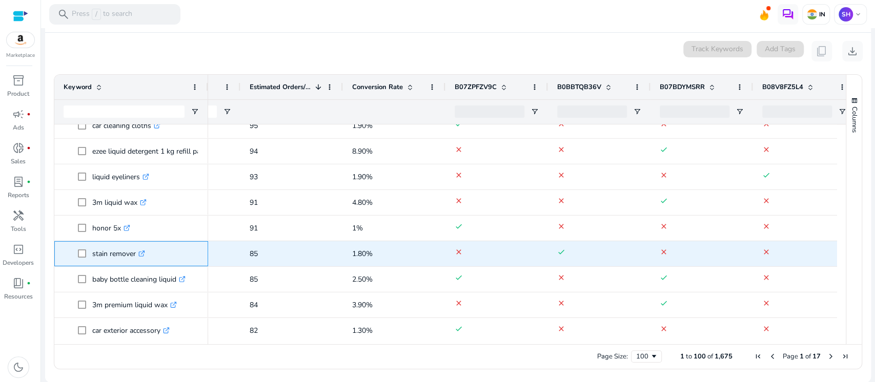
drag, startPoint x: 92, startPoint y: 252, endPoint x: 135, endPoint y: 256, distance: 43.7
click at [135, 256] on p "stain remover .st0{fill:#2c8af8}" at bounding box center [118, 253] width 53 height 21
copy p "stain remover"
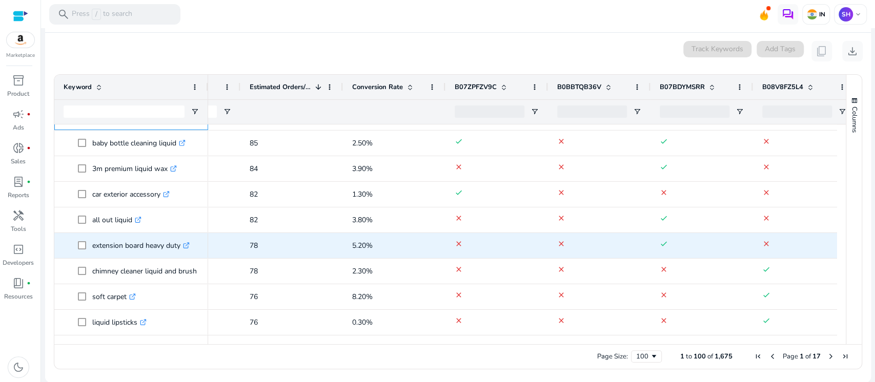
scroll to position [2351, 0]
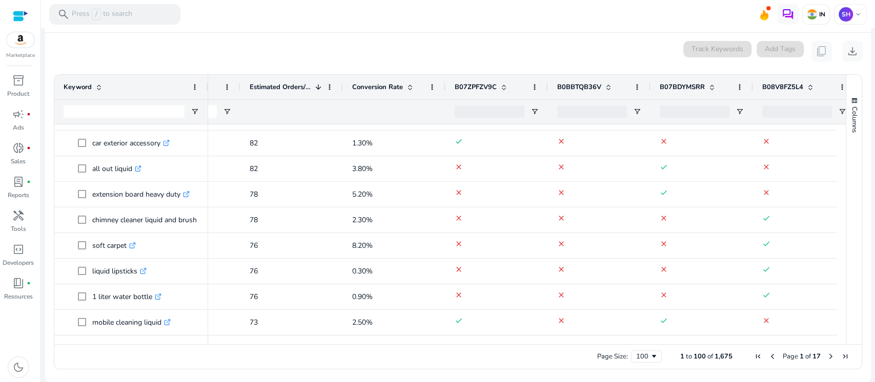
click at [828, 353] on span "Next Page" at bounding box center [831, 357] width 8 height 8
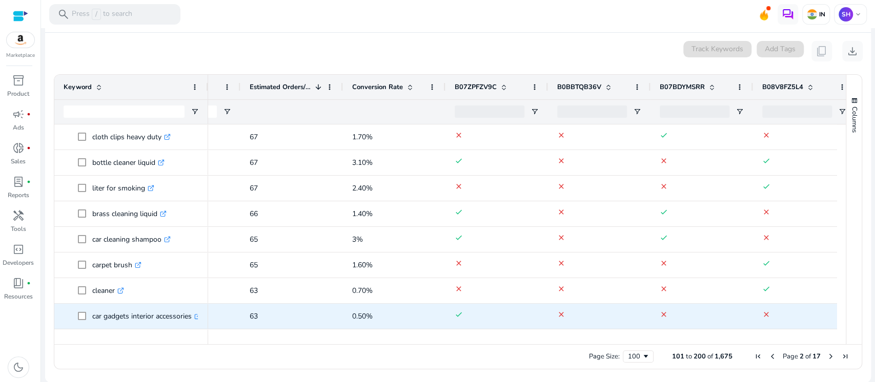
scroll to position [273, 0]
